Goal: Task Accomplishment & Management: Manage account settings

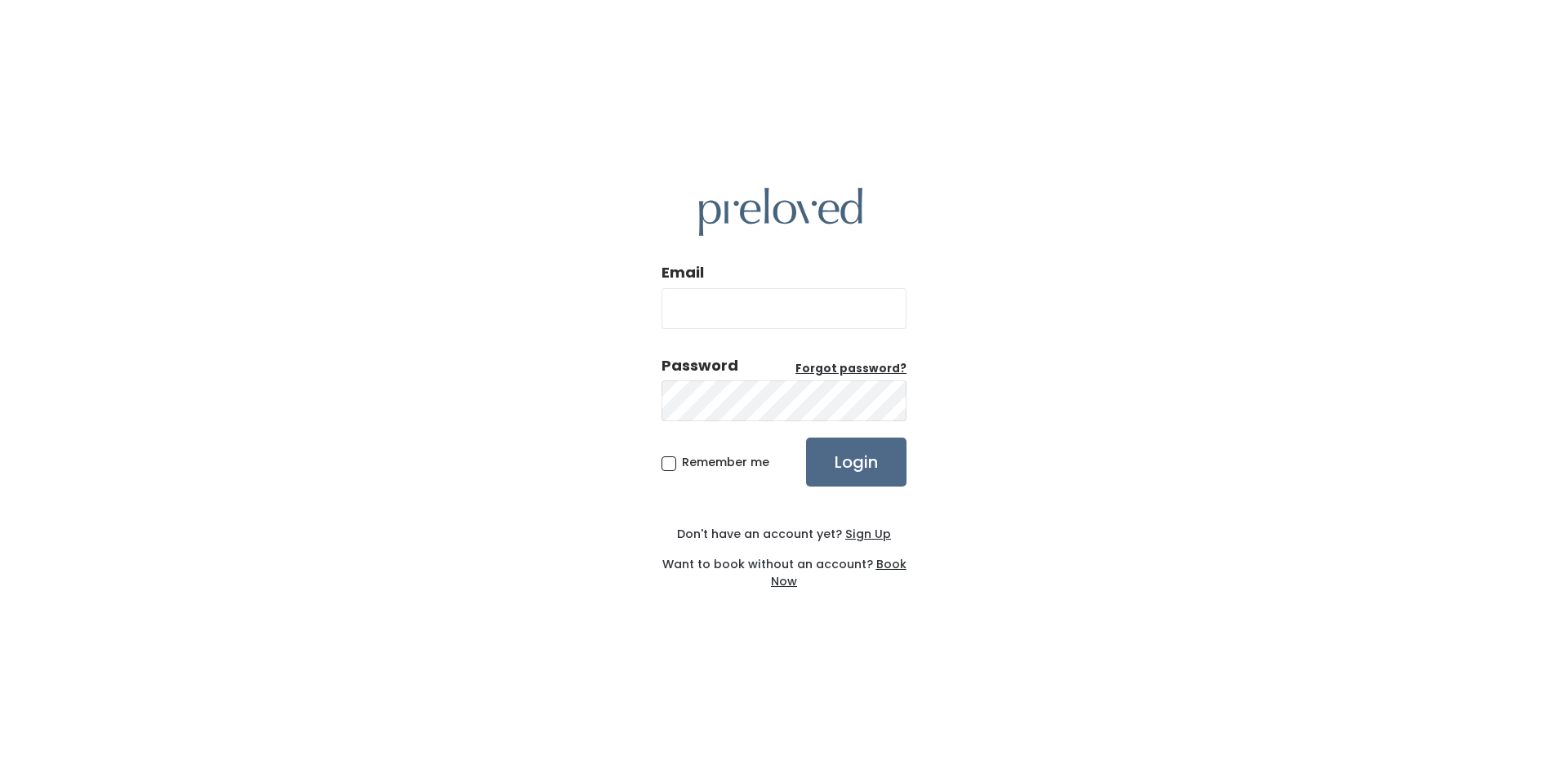
click at [679, 311] on input "Email" at bounding box center [784, 309] width 245 height 41
type input "ljburton3@yahoo.com"
click at [806, 437] on input "Login" at bounding box center [856, 462] width 100 height 49
